Goal: Task Accomplishment & Management: Manage account settings

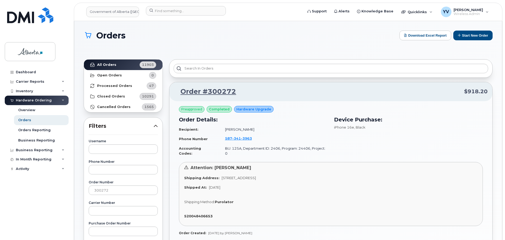
scroll to position [30, 0]
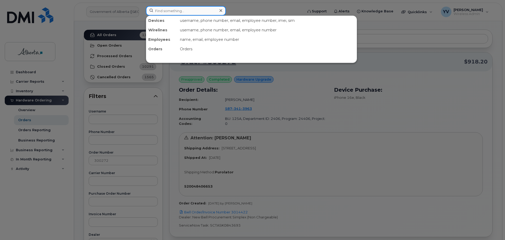
click at [162, 9] on input at bounding box center [186, 11] width 80 height 10
paste input "5873413963"
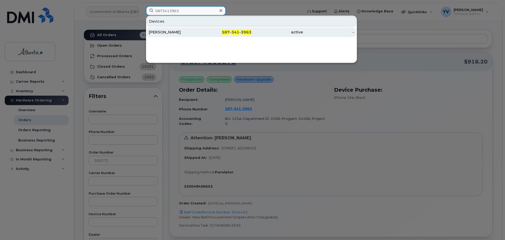
type input "5873413963"
click at [243, 32] on span "3963" at bounding box center [246, 32] width 11 height 5
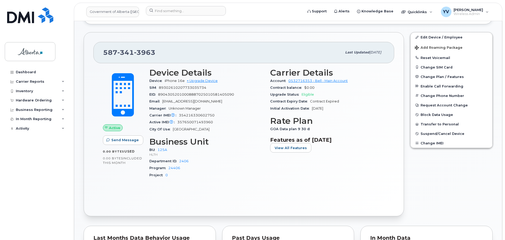
scroll to position [236, 0]
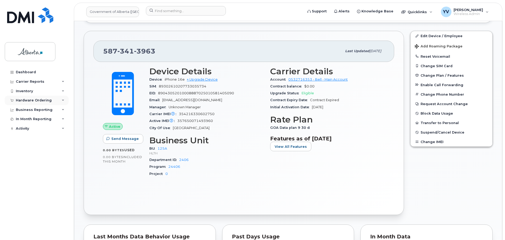
click at [27, 98] on div "Hardware Ordering" at bounding box center [37, 101] width 64 height 10
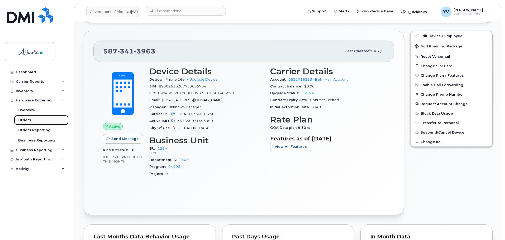
click at [21, 119] on div "Orders" at bounding box center [24, 120] width 13 height 5
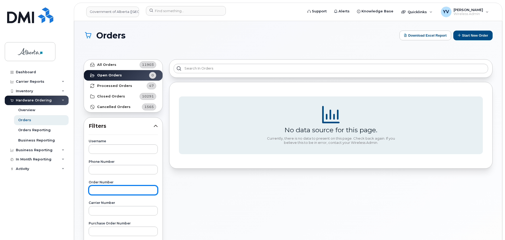
click at [100, 189] on input "text" at bounding box center [123, 191] width 69 height 10
paste input "300631"
type input "300631"
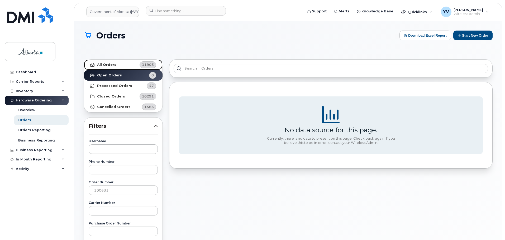
click at [102, 64] on strong "All Orders" at bounding box center [106, 65] width 19 height 4
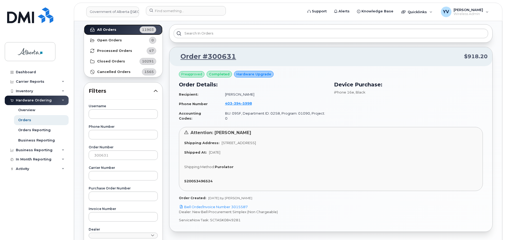
scroll to position [38, 0]
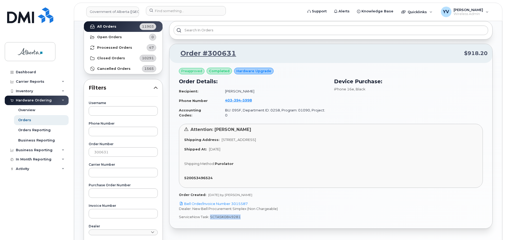
drag, startPoint x: 240, startPoint y: 212, endPoint x: 211, endPoint y: 216, distance: 29.0
click at [210, 215] on p "ServiceNow Task: SCTASK0849281" at bounding box center [331, 217] width 304 height 5
copy p "SCTASK0849281"
click at [242, 202] on link "Bell Order/Invoice Number 3015587" at bounding box center [213, 204] width 69 height 4
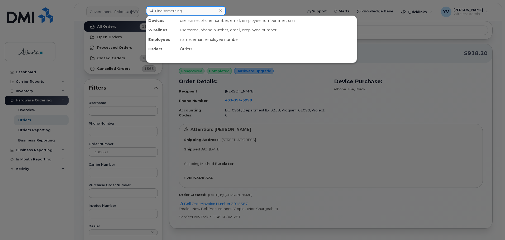
click at [168, 11] on input at bounding box center [186, 11] width 80 height 10
paste input "4033945998"
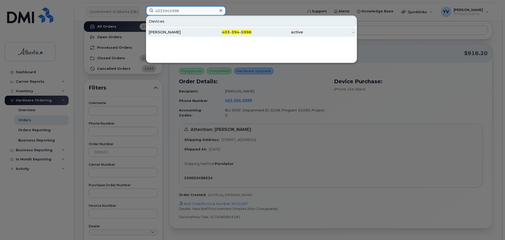
type input "4033945998"
click at [226, 32] on span "403" at bounding box center [226, 32] width 8 height 5
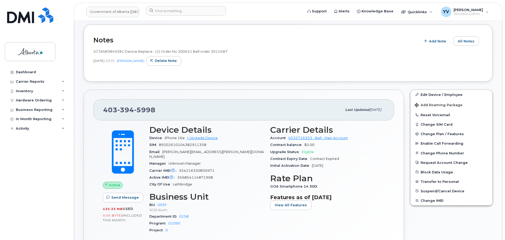
scroll to position [174, 0]
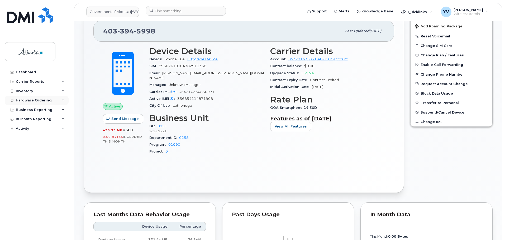
click at [22, 98] on div "Hardware Ordering" at bounding box center [37, 101] width 64 height 10
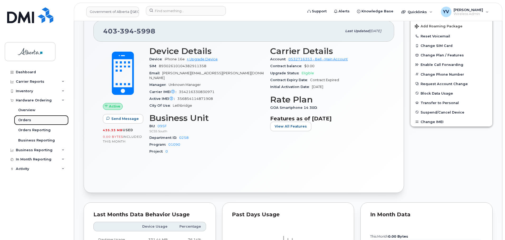
click at [23, 121] on div "Orders" at bounding box center [24, 120] width 13 height 5
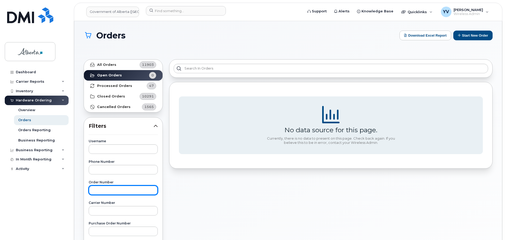
drag, startPoint x: 102, startPoint y: 193, endPoint x: 105, endPoint y: 189, distance: 4.2
click at [103, 191] on input "text" at bounding box center [123, 191] width 69 height 10
paste input "300734"
type input "300734"
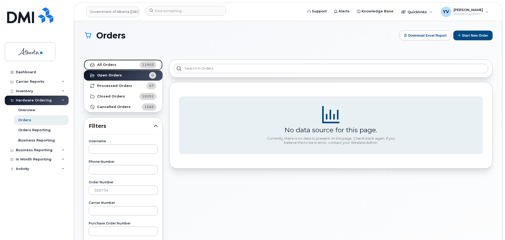
click at [105, 65] on strong "All Orders" at bounding box center [106, 65] width 19 height 4
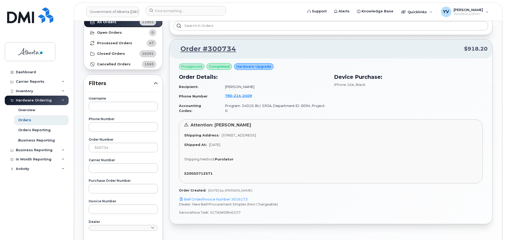
scroll to position [48, 0]
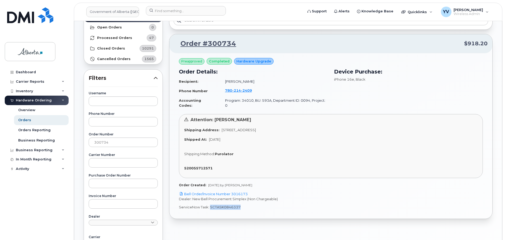
drag, startPoint x: 241, startPoint y: 203, endPoint x: 210, endPoint y: 204, distance: 30.9
click at [210, 205] on p "ServiceNow Task: SCTASK0846337" at bounding box center [331, 207] width 304 height 5
copy p "SCTASK0846337"
click at [240, 192] on link "Bell Order/Invoice Number 3016173" at bounding box center [213, 194] width 69 height 4
copy p "SCTASK0846337"
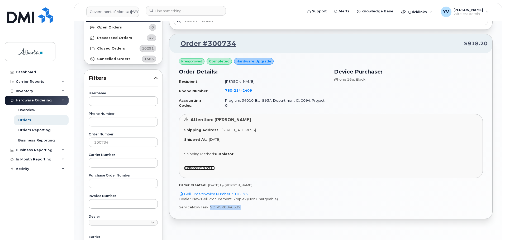
click at [202, 166] on strong "520055712571" at bounding box center [198, 168] width 29 height 4
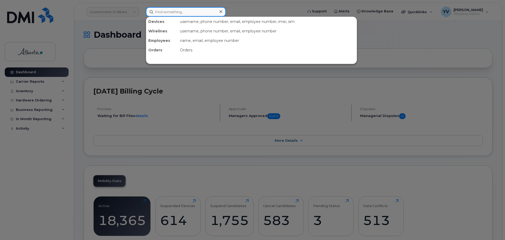
click at [164, 9] on input at bounding box center [186, 12] width 80 height 10
paste input "7802142409"
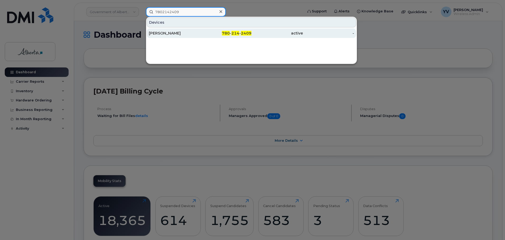
type input "7802142409"
click at [241, 34] on div "780 - 214 - 2409" at bounding box center [225, 33] width 51 height 5
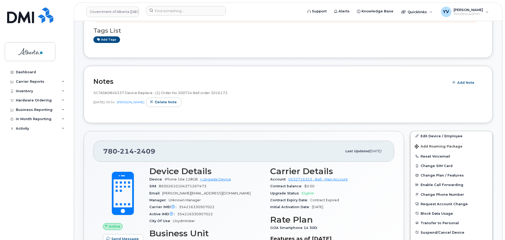
scroll to position [105, 0]
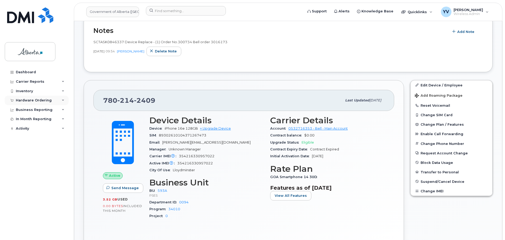
click at [33, 100] on div "Hardware Ordering" at bounding box center [34, 100] width 36 height 4
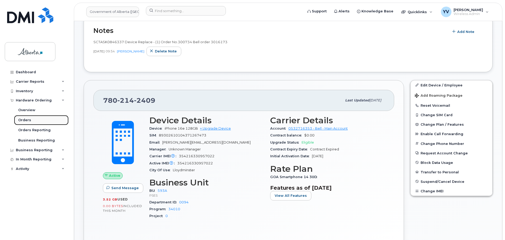
click at [21, 117] on link "Orders" at bounding box center [41, 120] width 55 height 10
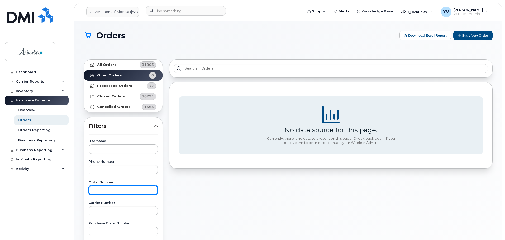
click at [93, 194] on input "text" at bounding box center [123, 191] width 69 height 10
paste input "300401"
type input "300401"
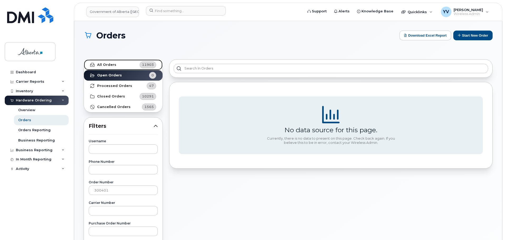
click at [108, 63] on strong "All Orders" at bounding box center [106, 65] width 19 height 4
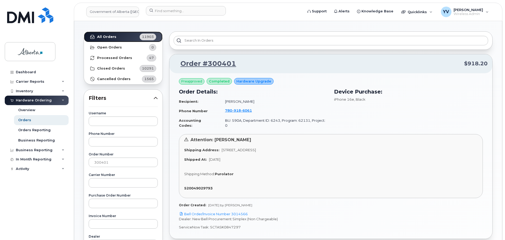
scroll to position [38, 0]
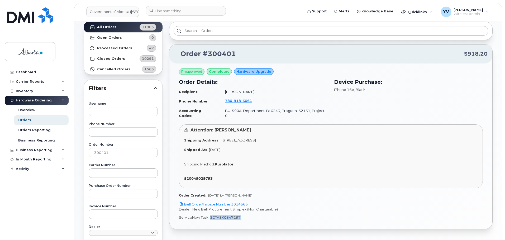
drag, startPoint x: 241, startPoint y: 212, endPoint x: 210, endPoint y: 215, distance: 31.8
click at [210, 215] on p "ServiceNow Task: SCTASK0847297" at bounding box center [331, 217] width 304 height 5
copy p "SCTASK0847297"
click at [244, 202] on link "Bell Order/Invoice Number 3014566" at bounding box center [213, 204] width 69 height 4
copy p "SCTASK0847297"
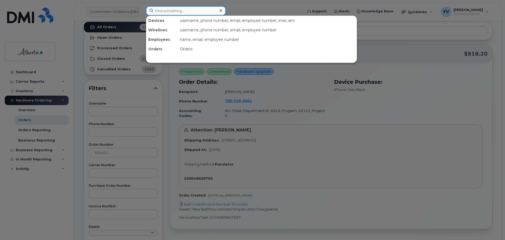
click at [168, 10] on input at bounding box center [186, 11] width 80 height 10
paste input "7809186061"
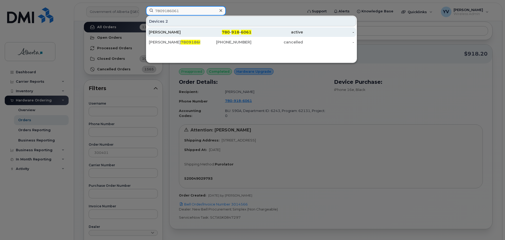
type input "7809186061"
click at [235, 31] on span "918" at bounding box center [235, 32] width 8 height 5
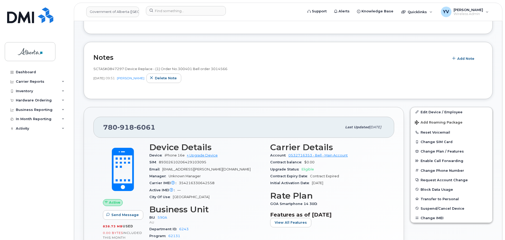
scroll to position [101, 0]
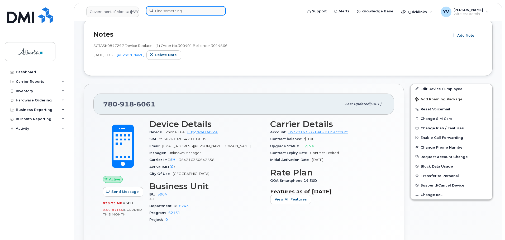
click at [171, 11] on input at bounding box center [186, 11] width 80 height 10
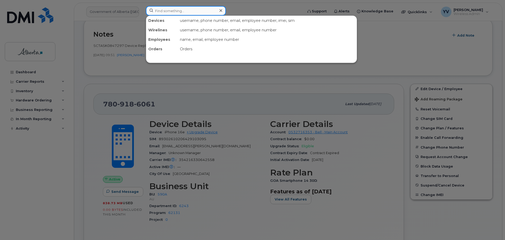
paste input "4034783096"
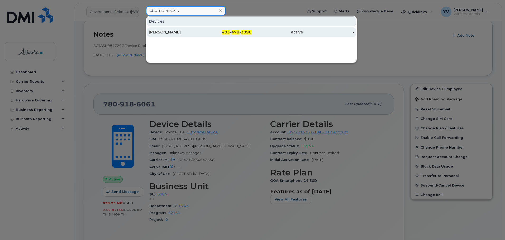
type input "4034783096"
click at [229, 33] on span "403" at bounding box center [226, 32] width 8 height 5
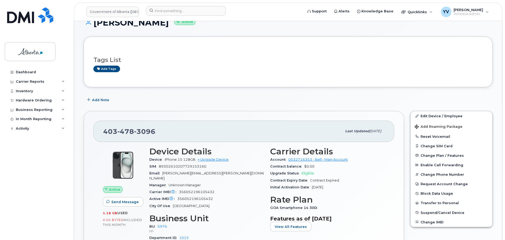
scroll to position [64, 0]
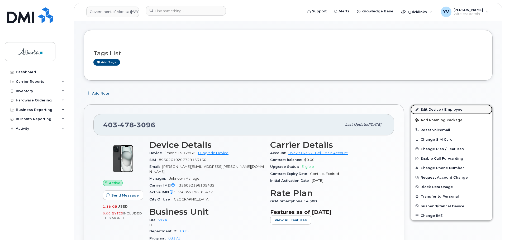
click at [433, 109] on link "Edit Device / Employee" at bounding box center [452, 110] width 82 height 10
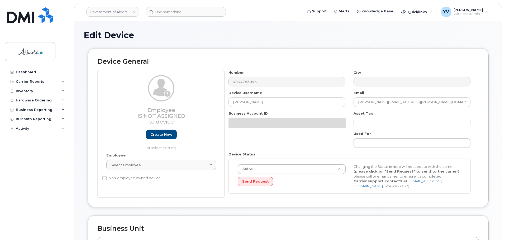
select select "4797726"
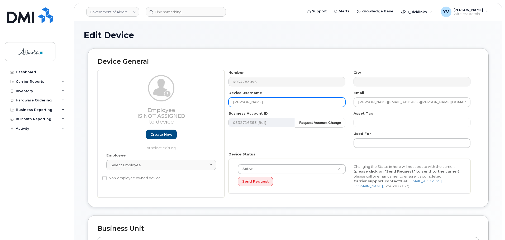
drag, startPoint x: 261, startPoint y: 103, endPoint x: 243, endPoint y: 104, distance: 17.5
click at [243, 104] on input "[PERSON_NAME]" at bounding box center [287, 103] width 117 height 10
paste input "Anhor"
type input "[PERSON_NAME]"
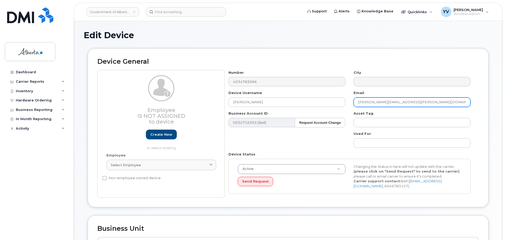
drag, startPoint x: 379, startPoint y: 103, endPoint x: 369, endPoint y: 103, distance: 9.5
click at [369, 103] on input "Emily.Peden@gov.ab.ca" at bounding box center [412, 103] width 117 height 10
paste input "Anhor"
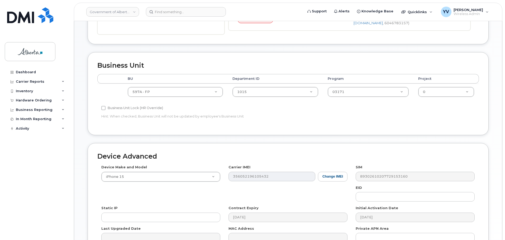
scroll to position [212, 0]
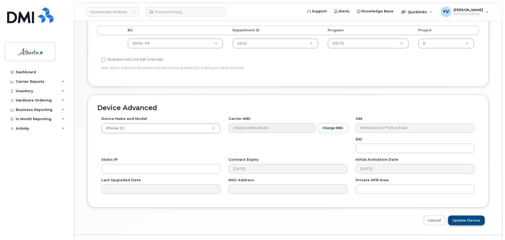
type input "[PERSON_NAME][EMAIL_ADDRESS][PERSON_NAME][DOMAIN_NAME]"
click at [459, 218] on input "Update Device" at bounding box center [466, 221] width 37 height 10
type input "Saving..."
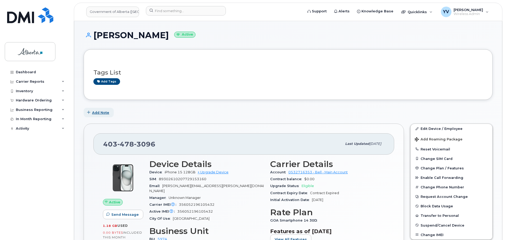
click at [99, 111] on span "Add Note" at bounding box center [100, 112] width 17 height 5
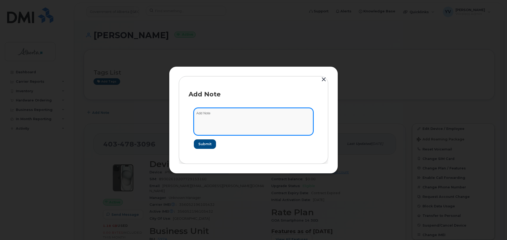
click at [207, 110] on textarea at bounding box center [253, 121] width 119 height 27
paste textarea "SCTASK0853873 Plan User Name Change - 4034783096 iPhone 15 IMEI 356052196105432…"
type textarea "SCTASK0853873 Plan User Name Change - 4034783096 iPhone 15 IMEI 356052196105432…"
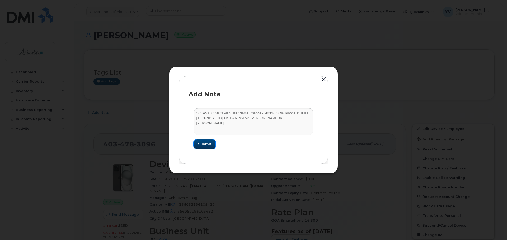
click at [206, 143] on span "Submit" at bounding box center [204, 144] width 13 height 5
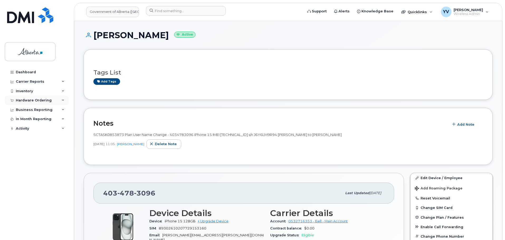
click at [29, 97] on div "Hardware Ordering" at bounding box center [37, 101] width 64 height 10
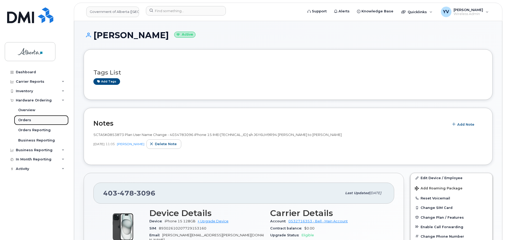
click at [23, 118] on link "Orders" at bounding box center [41, 120] width 55 height 10
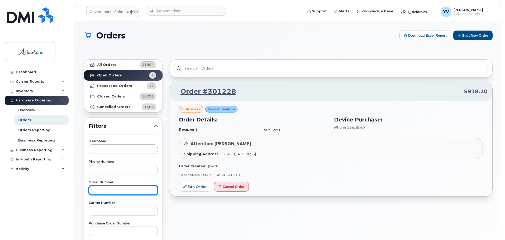
click at [101, 191] on input "text" at bounding box center [123, 191] width 69 height 10
paste input "300412"
type input "300412"
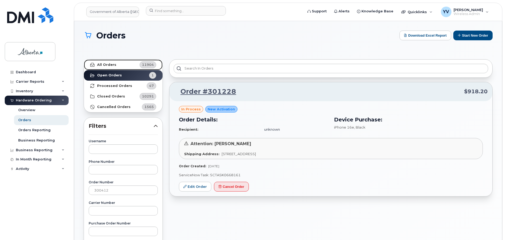
click at [105, 62] on link "All Orders 11904" at bounding box center [123, 65] width 79 height 11
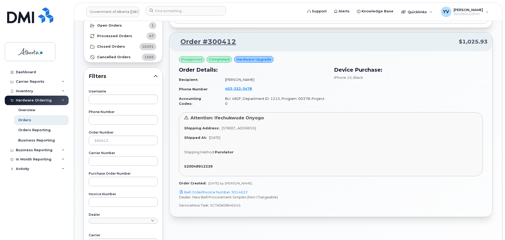
scroll to position [50, 0]
drag, startPoint x: 239, startPoint y: 201, endPoint x: 210, endPoint y: 201, distance: 29.3
click at [210, 203] on p "ServiceNow Task: SCTASK0846545" at bounding box center [331, 205] width 304 height 5
copy p "SCTASK0846545"
click at [243, 190] on link "Bell Order/Invoice Number 3014622" at bounding box center [213, 192] width 69 height 4
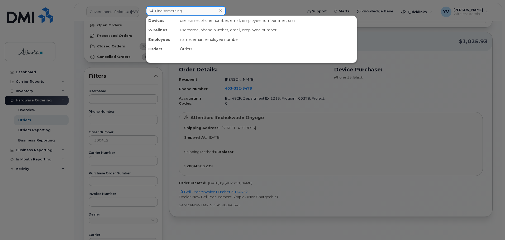
click at [164, 10] on input at bounding box center [186, 11] width 80 height 10
paste input "4033323478"
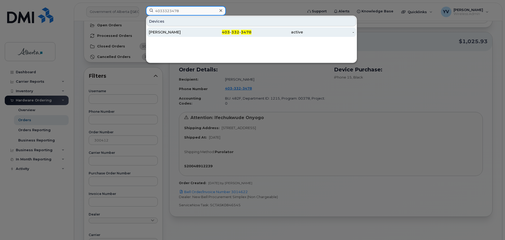
type input "4033323478"
click at [240, 31] on div "403 - 332 - 3478" at bounding box center [225, 32] width 51 height 5
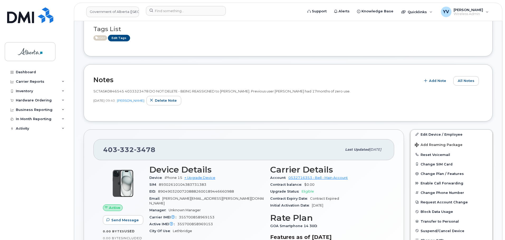
scroll to position [28, 0]
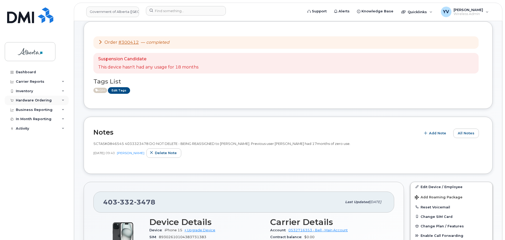
click at [27, 98] on div "Hardware Ordering" at bounding box center [34, 100] width 36 height 4
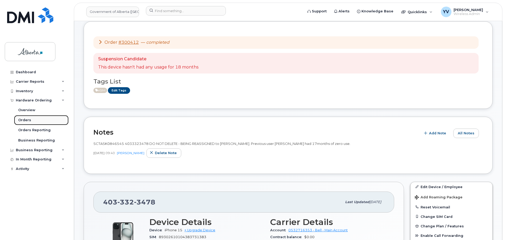
click at [23, 118] on link "Orders" at bounding box center [41, 120] width 55 height 10
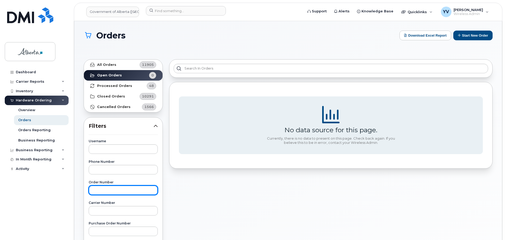
click at [104, 190] on input "text" at bounding box center [123, 191] width 69 height 10
paste input "300213"
type input "300213"
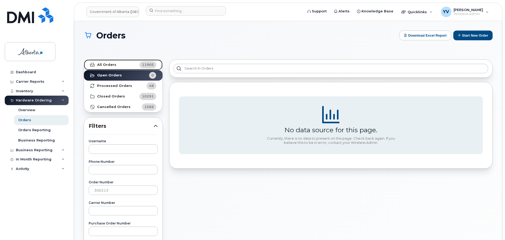
click at [103, 63] on strong "All Orders" at bounding box center [106, 65] width 19 height 4
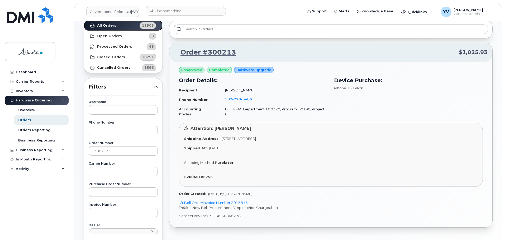
scroll to position [43, 0]
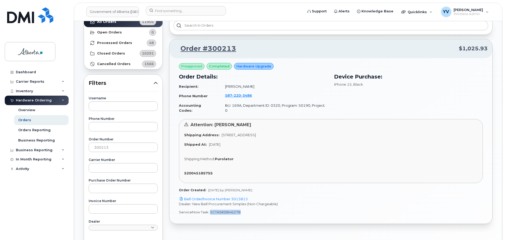
drag, startPoint x: 242, startPoint y: 208, endPoint x: 210, endPoint y: 210, distance: 32.5
click at [210, 210] on div "Preapproved completed Hardware Upgrade Order Details: Recipient: Darren Davis P…" at bounding box center [330, 141] width 323 height 166
copy p "SCTASK0846278"
click at [239, 197] on link "Bell Order/Invoice Number 3013813" at bounding box center [213, 199] width 69 height 4
copy p "SCTASK0846278"
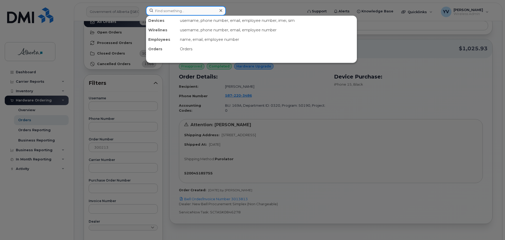
click at [153, 8] on input at bounding box center [186, 11] width 80 height 10
paste input "5872203486"
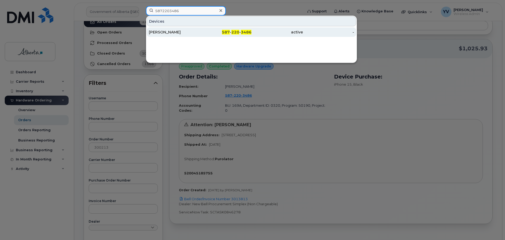
type input "5872203486"
click at [241, 32] on div "587 - 220 - 3486" at bounding box center [225, 32] width 51 height 5
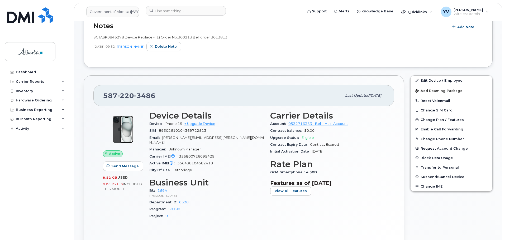
scroll to position [118, 0]
